Goal: Information Seeking & Learning: Learn about a topic

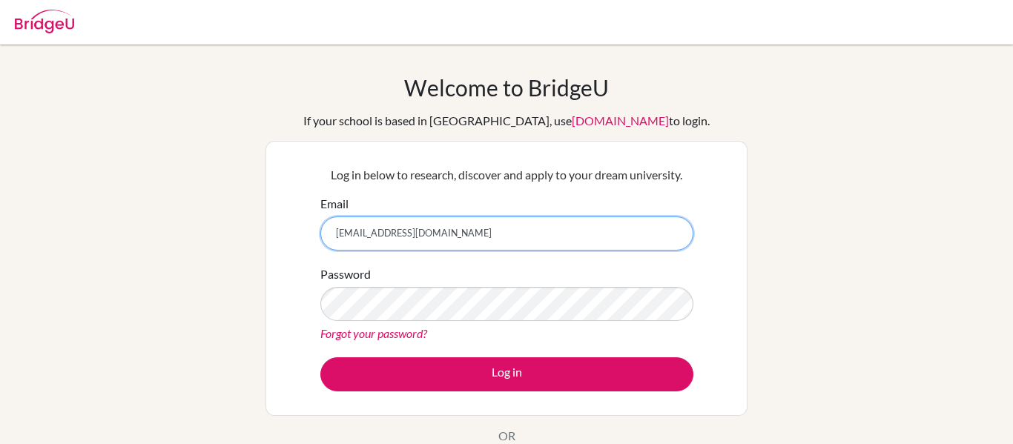
click at [487, 223] on input "[EMAIL_ADDRESS][DOMAIN_NAME]" at bounding box center [506, 234] width 373 height 34
click at [487, 230] on input "[EMAIL_ADDRESS][DOMAIN_NAME]" at bounding box center [506, 234] width 373 height 34
click at [496, 234] on input "[EMAIL_ADDRESS][DOMAIN_NAME]" at bounding box center [506, 234] width 373 height 34
click at [484, 240] on input "[EMAIL_ADDRESS][DOMAIN_NAME]" at bounding box center [506, 234] width 373 height 34
click at [389, 236] on input "[EMAIL_ADDRESS][DOMAIN_NAME]" at bounding box center [506, 234] width 373 height 34
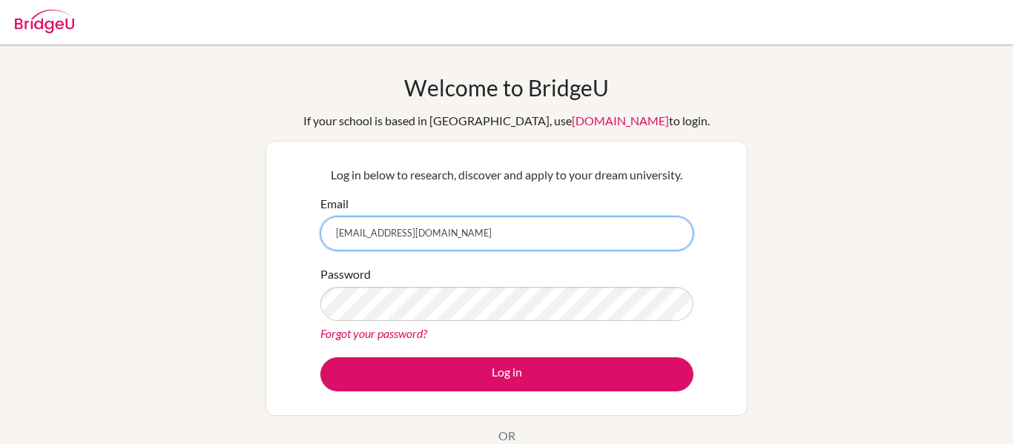
click at [396, 230] on input "[EMAIL_ADDRESS][DOMAIN_NAME]" at bounding box center [506, 234] width 373 height 34
click at [518, 236] on input "[EMAIL_ADDRESS][DOMAIN_NAME]" at bounding box center [506, 234] width 373 height 34
click at [516, 236] on input "[EMAIL_ADDRESS][DOMAIN_NAME]" at bounding box center [506, 234] width 373 height 34
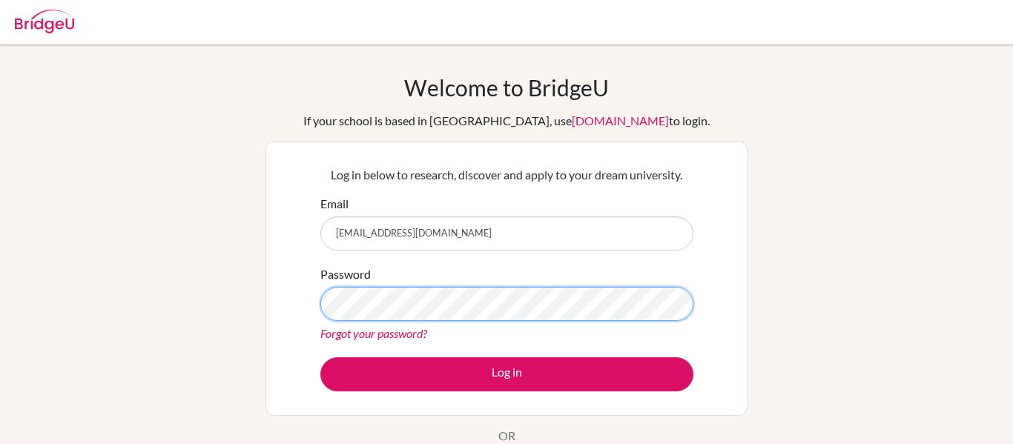
click at [234, 262] on div "Welcome to BridgeU If your school is based in China, use app.bridge-u.com.cn to…" at bounding box center [506, 316] width 1013 height 485
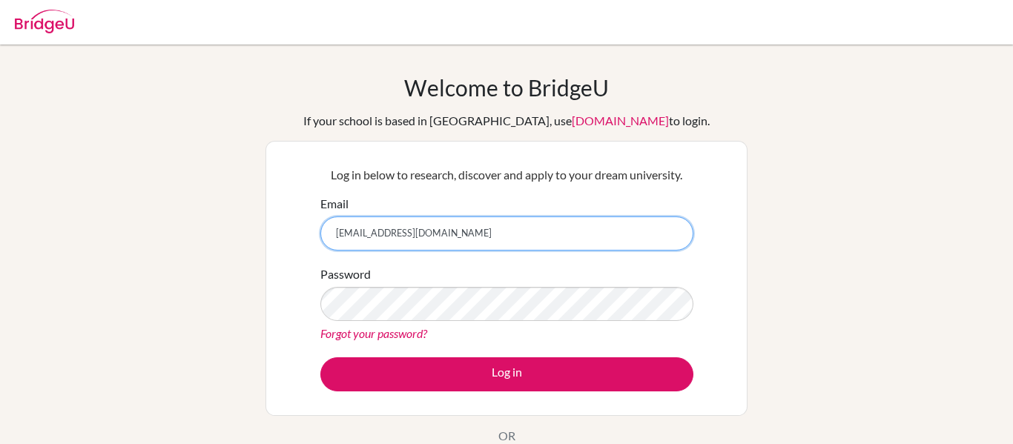
click at [475, 235] on input "[EMAIL_ADDRESS][DOMAIN_NAME]" at bounding box center [506, 234] width 373 height 34
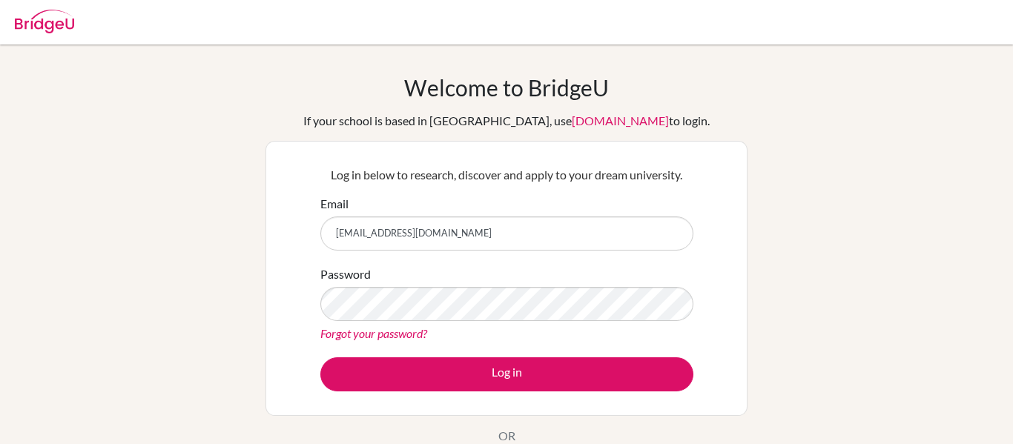
click at [484, 237] on input "[EMAIL_ADDRESS][DOMAIN_NAME]" at bounding box center [506, 234] width 373 height 34
type input "[EMAIL_ADDRESS][DOMAIN_NAME]"
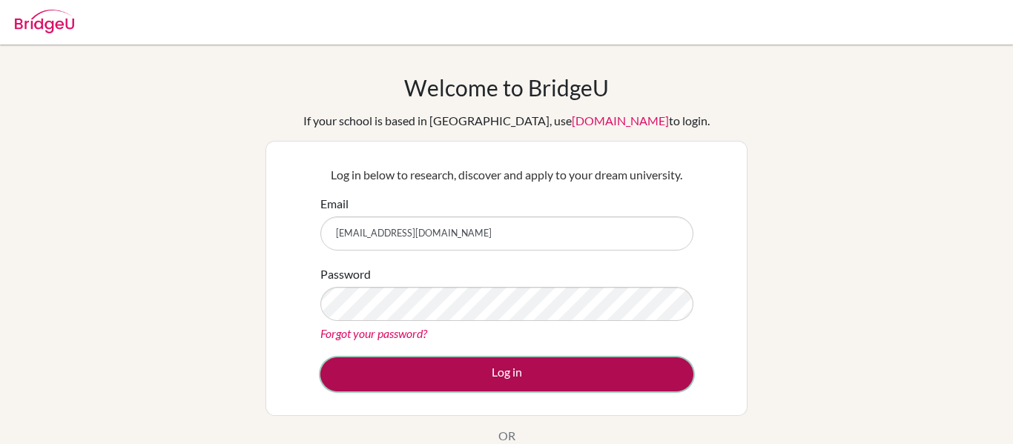
click at [486, 379] on button "Log in" at bounding box center [506, 375] width 373 height 34
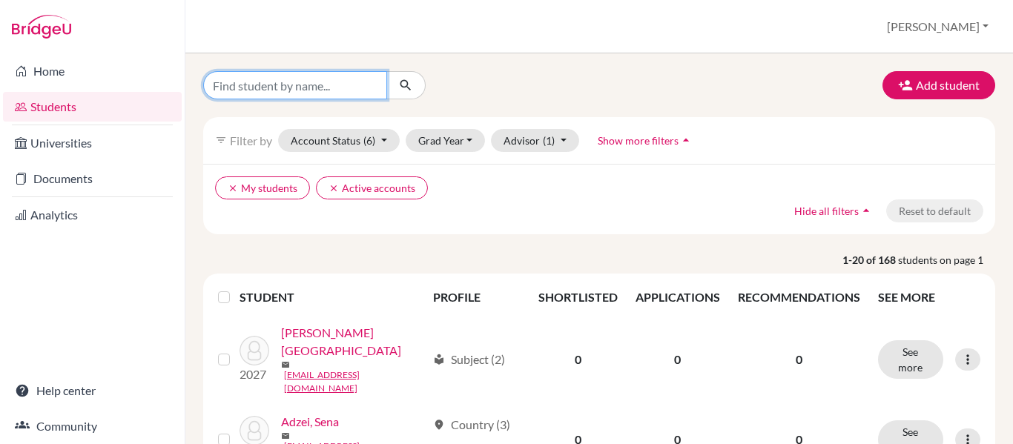
click at [272, 81] on input "Find student by name..." at bounding box center [295, 85] width 184 height 28
type input "valeria"
click button "submit" at bounding box center [406, 85] width 39 height 28
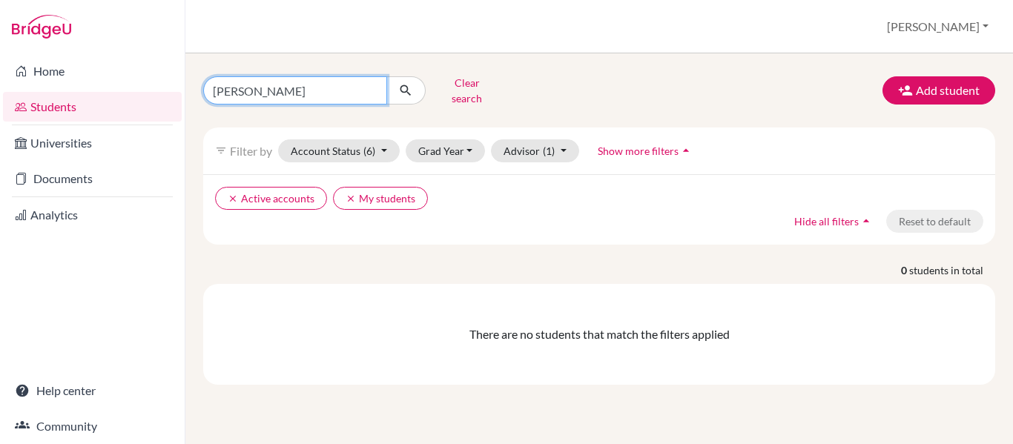
click at [289, 84] on input "valeria" at bounding box center [295, 90] width 184 height 28
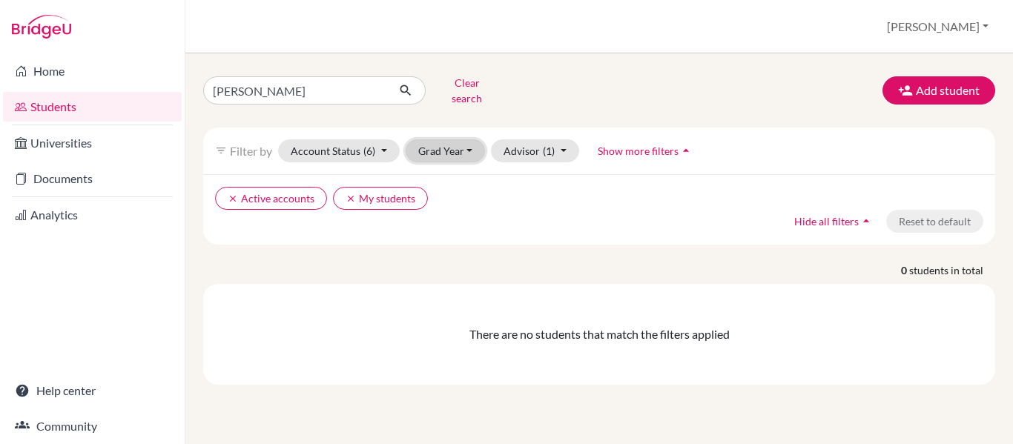
click at [468, 146] on button "Grad Year" at bounding box center [446, 150] width 80 height 23
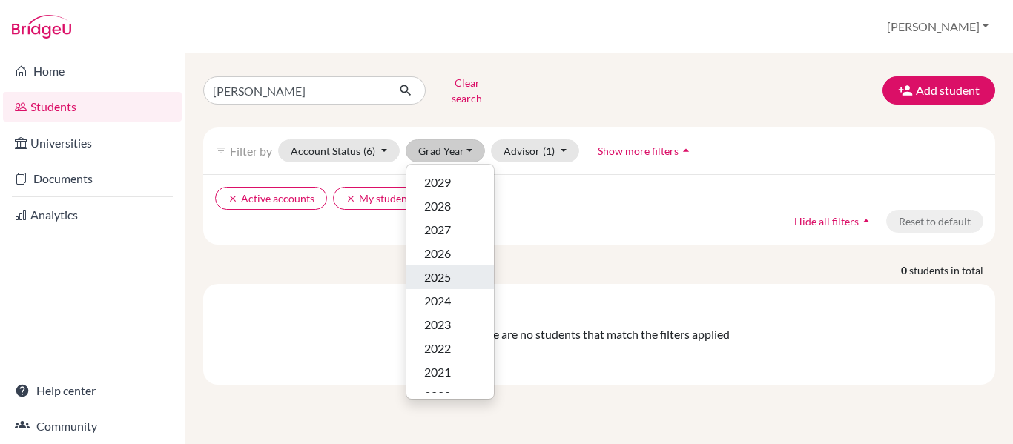
click at [453, 269] on div "2025" at bounding box center [450, 278] width 52 height 18
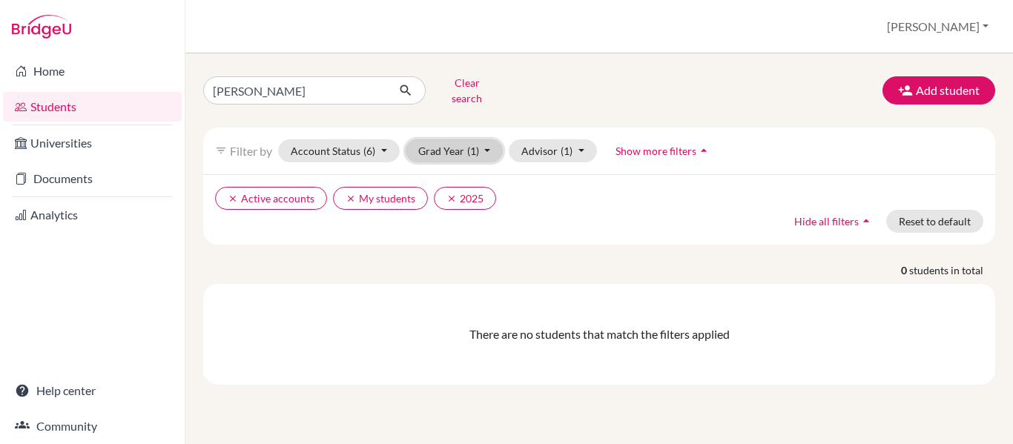
click at [469, 145] on span "(1)" at bounding box center [473, 151] width 12 height 13
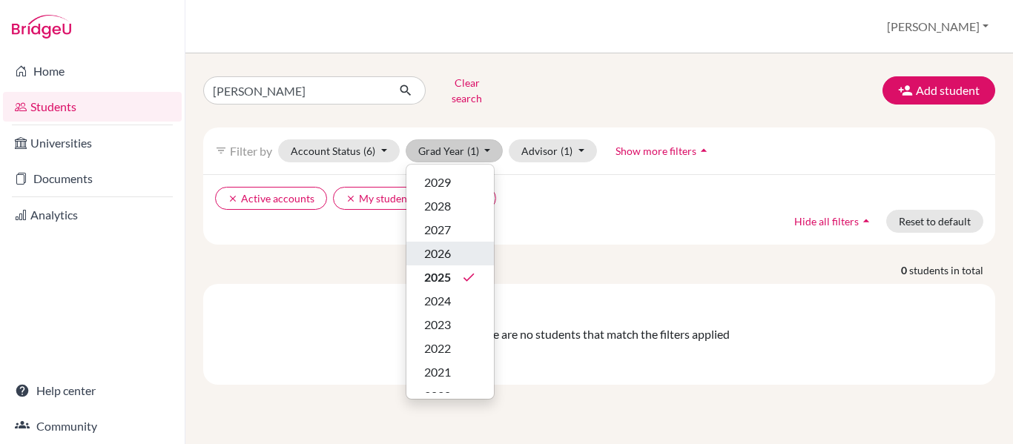
click at [458, 245] on div "2026" at bounding box center [450, 254] width 52 height 18
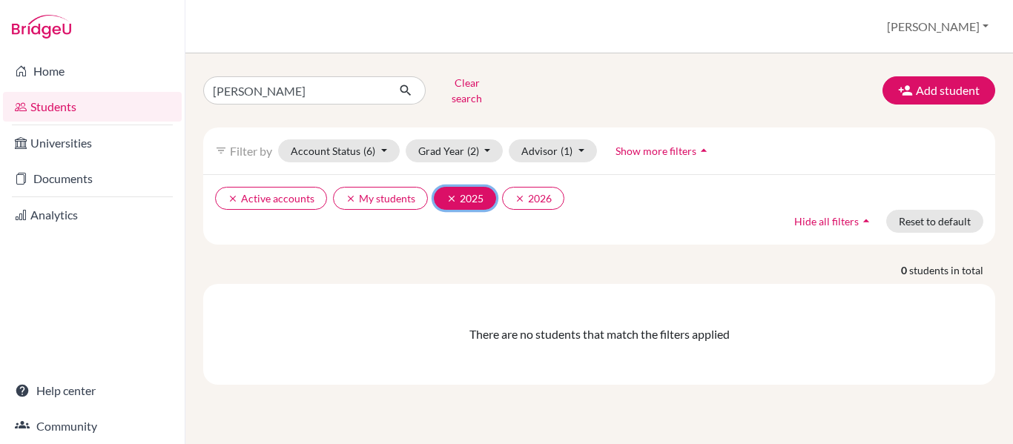
click at [439, 187] on button "clear 2025" at bounding box center [465, 198] width 62 height 23
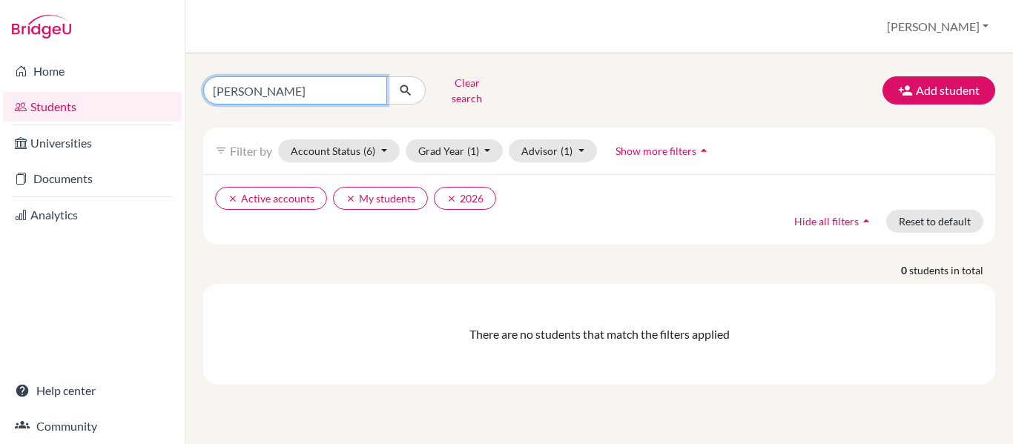
click at [303, 91] on input "valeria" at bounding box center [295, 90] width 184 height 28
click at [382, 83] on input "valeria" at bounding box center [295, 90] width 184 height 28
click at [374, 82] on input "valeria" at bounding box center [295, 90] width 184 height 28
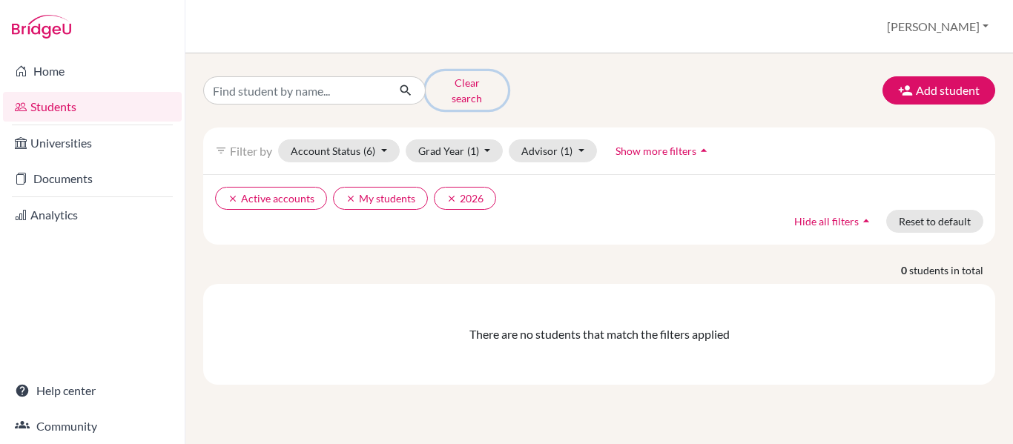
click at [441, 84] on button "Clear search" at bounding box center [467, 90] width 82 height 39
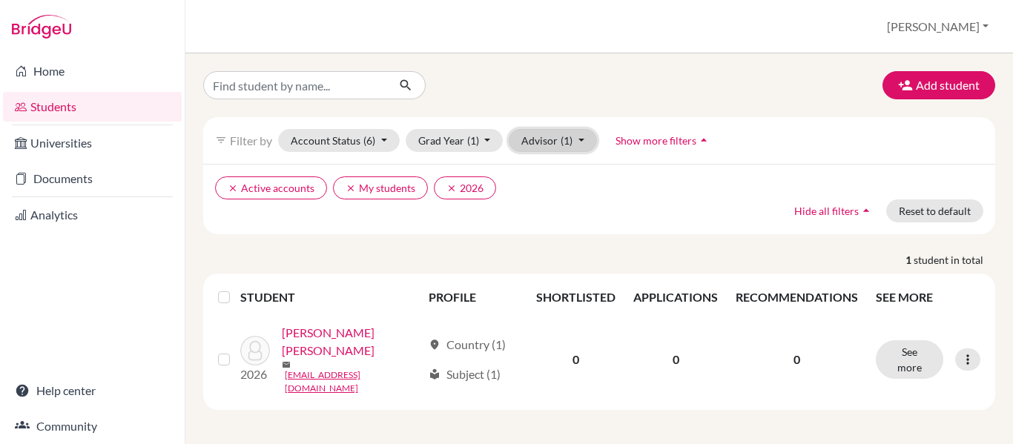
click at [587, 139] on button "Advisor (1)" at bounding box center [553, 140] width 88 height 23
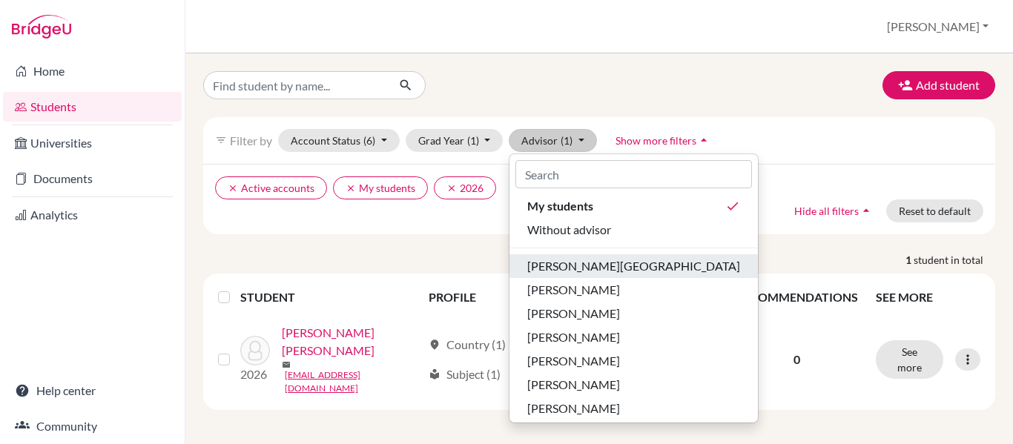
click at [585, 270] on span "Aviles, Yolanda" at bounding box center [633, 266] width 213 height 18
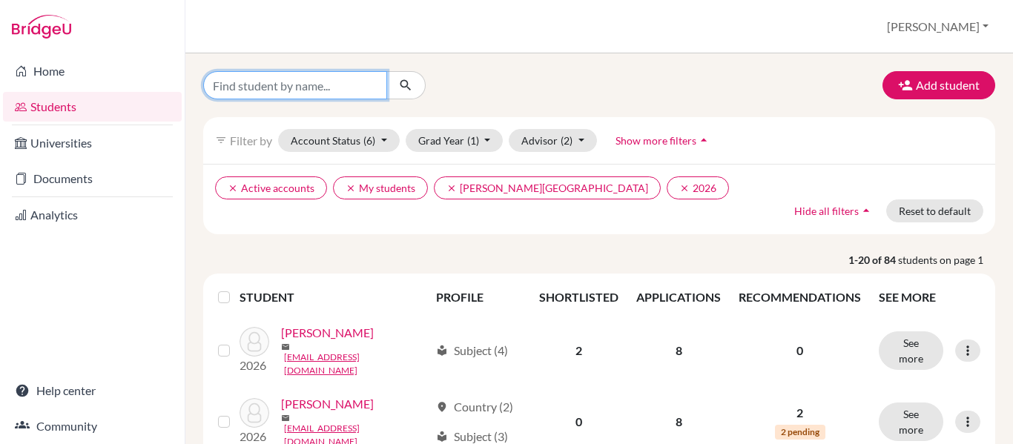
click at [312, 93] on input "Find student by name..." at bounding box center [295, 85] width 184 height 28
type input "valeria"
click button "submit" at bounding box center [406, 85] width 39 height 28
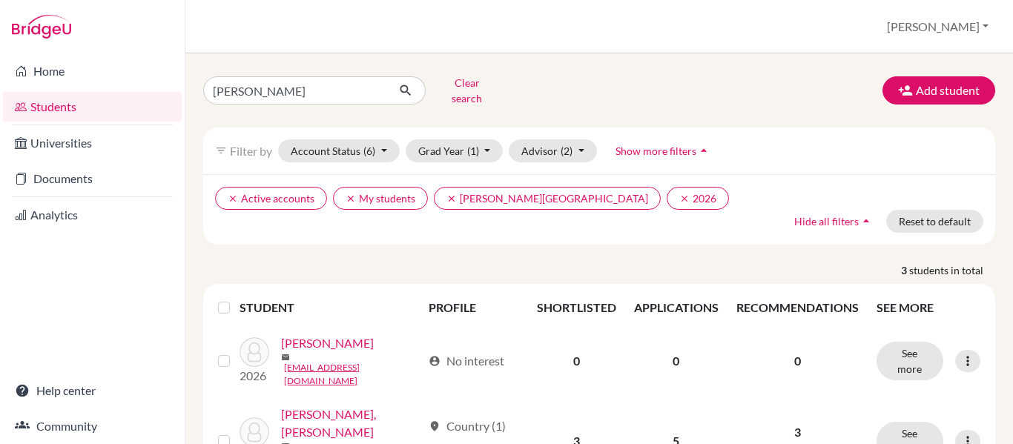
scroll to position [108, 0]
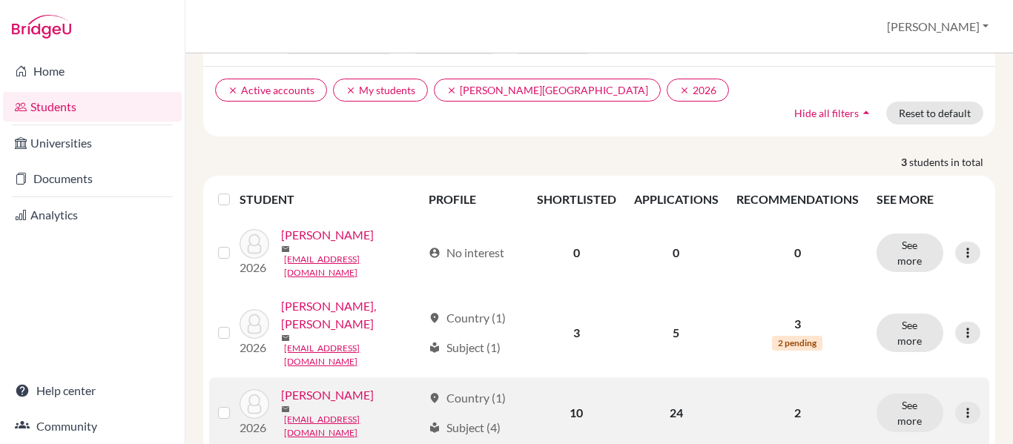
click at [331, 387] on link "Irias, Valeria" at bounding box center [327, 396] width 93 height 18
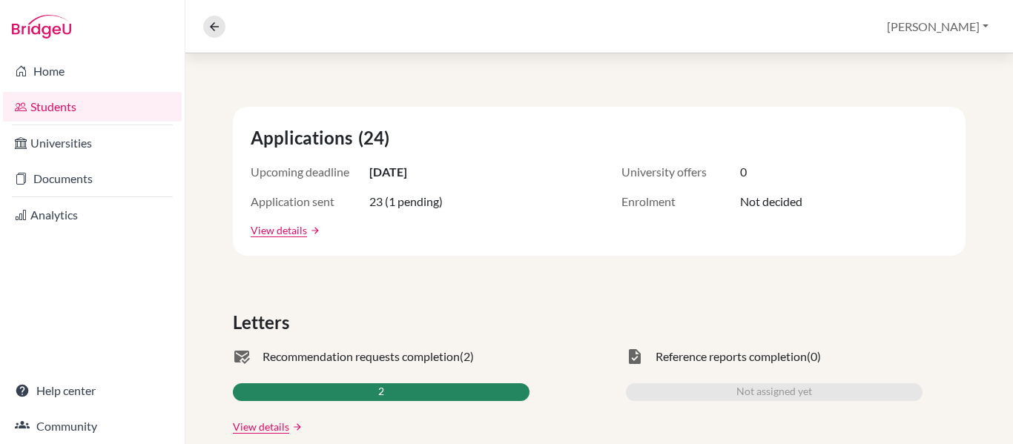
scroll to position [225, 0]
click at [220, 39] on div "Overview Student details Elizabeth Profile School Settings Log out" at bounding box center [599, 26] width 828 height 53
click at [219, 32] on icon at bounding box center [214, 26] width 13 height 13
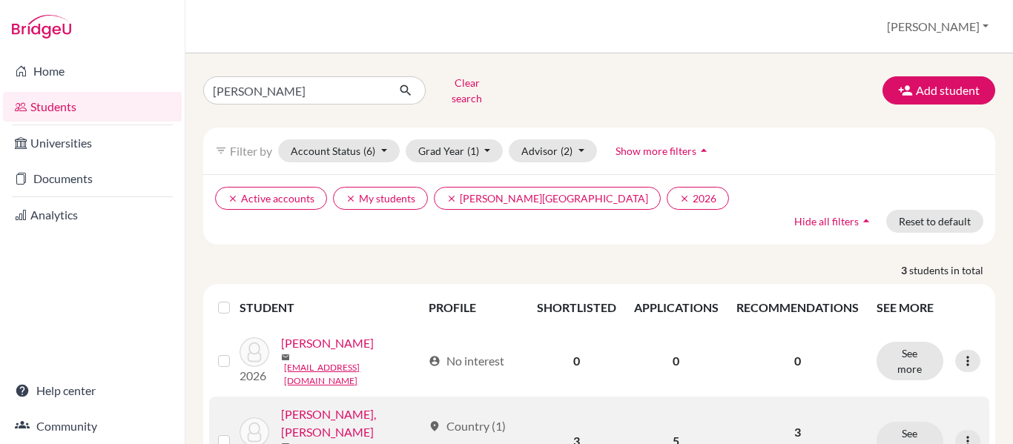
scroll to position [108, 0]
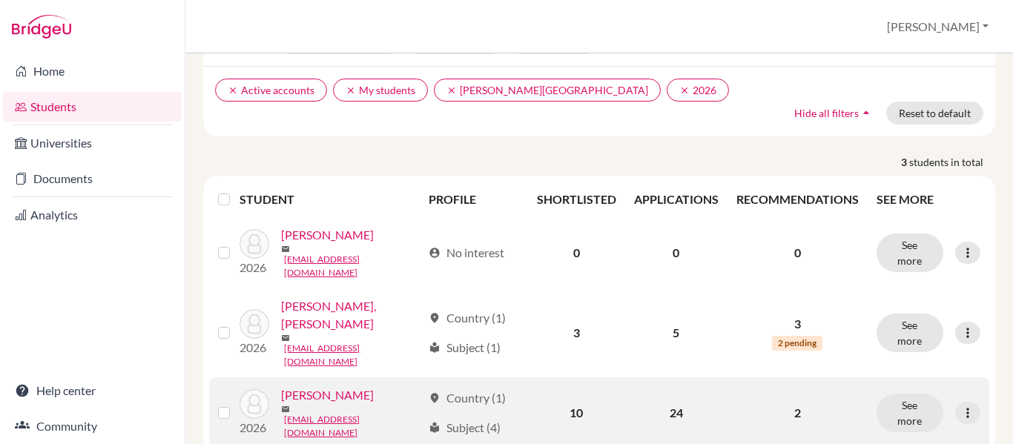
click at [323, 387] on link "Irias, Valeria" at bounding box center [327, 396] width 93 height 18
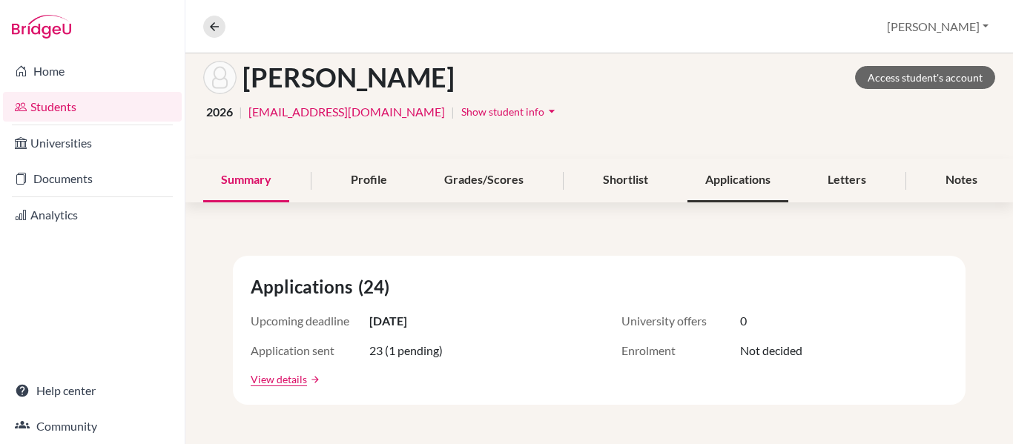
scroll to position [59, 0]
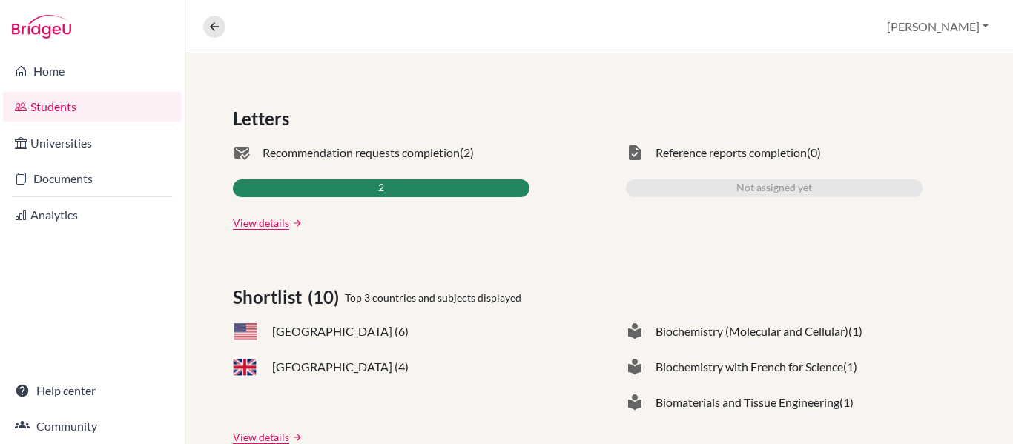
scroll to position [431, 0]
